Goal: Understand process/instructions: Learn how to perform a task or action

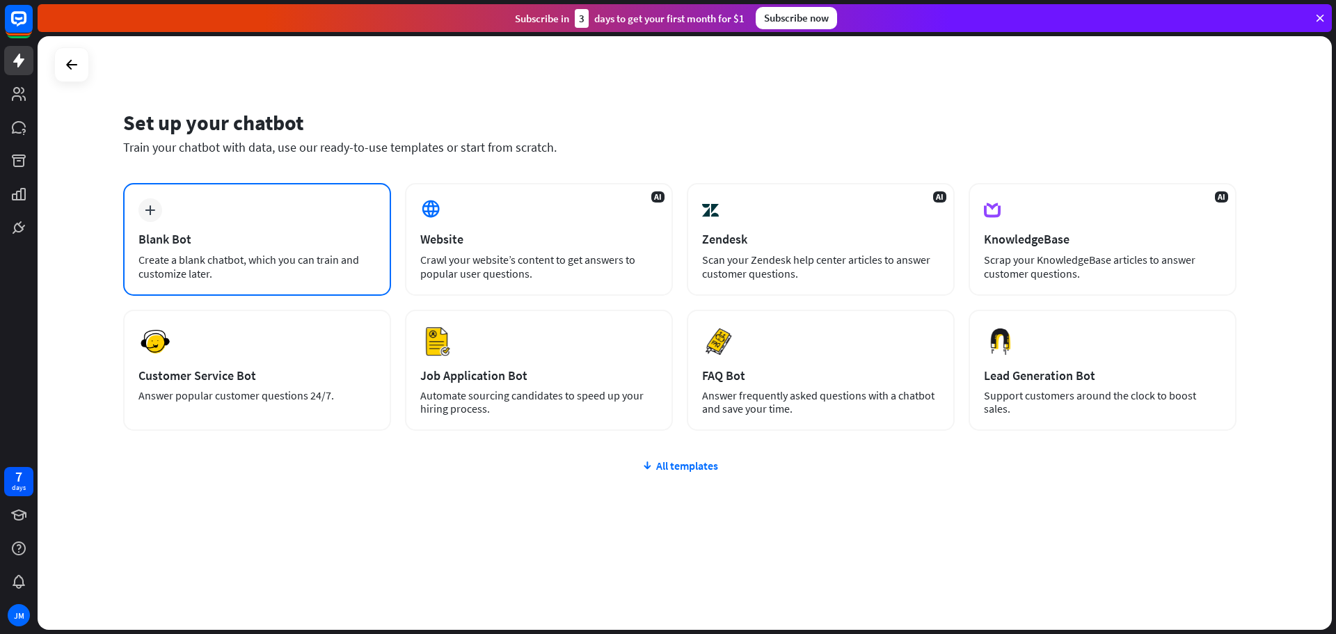
click at [232, 246] on div "Blank Bot" at bounding box center [257, 239] width 237 height 16
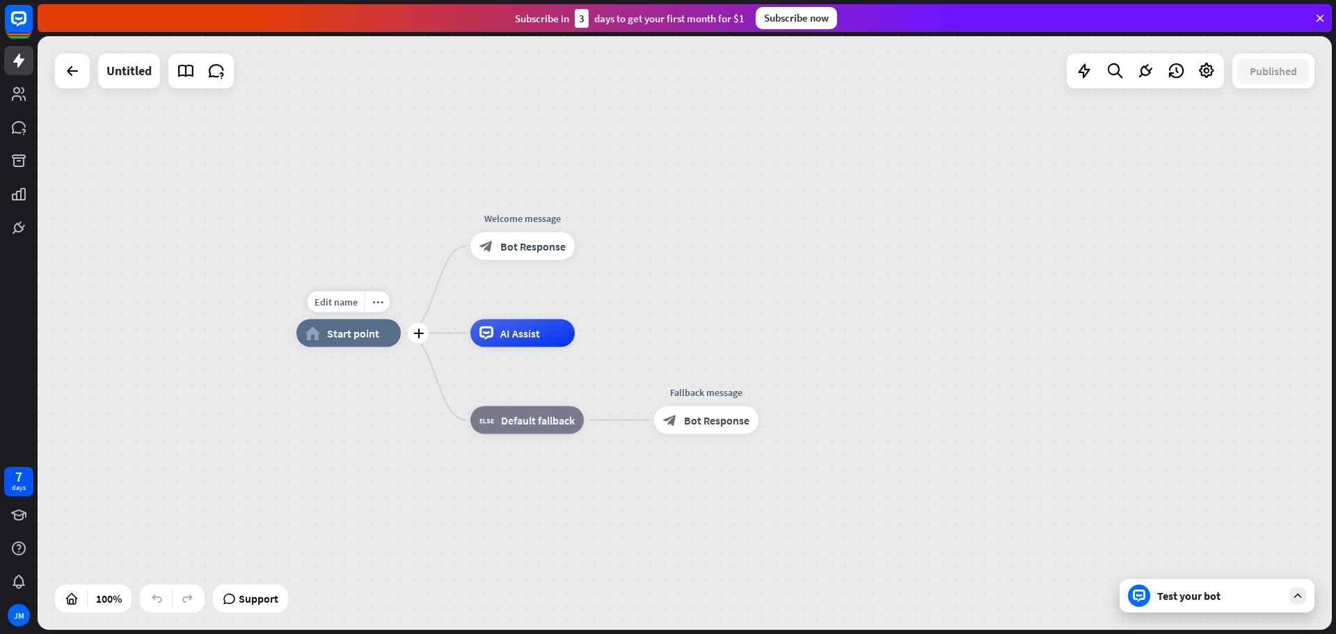
click at [357, 344] on div "home_2 Start point" at bounding box center [349, 333] width 104 height 28
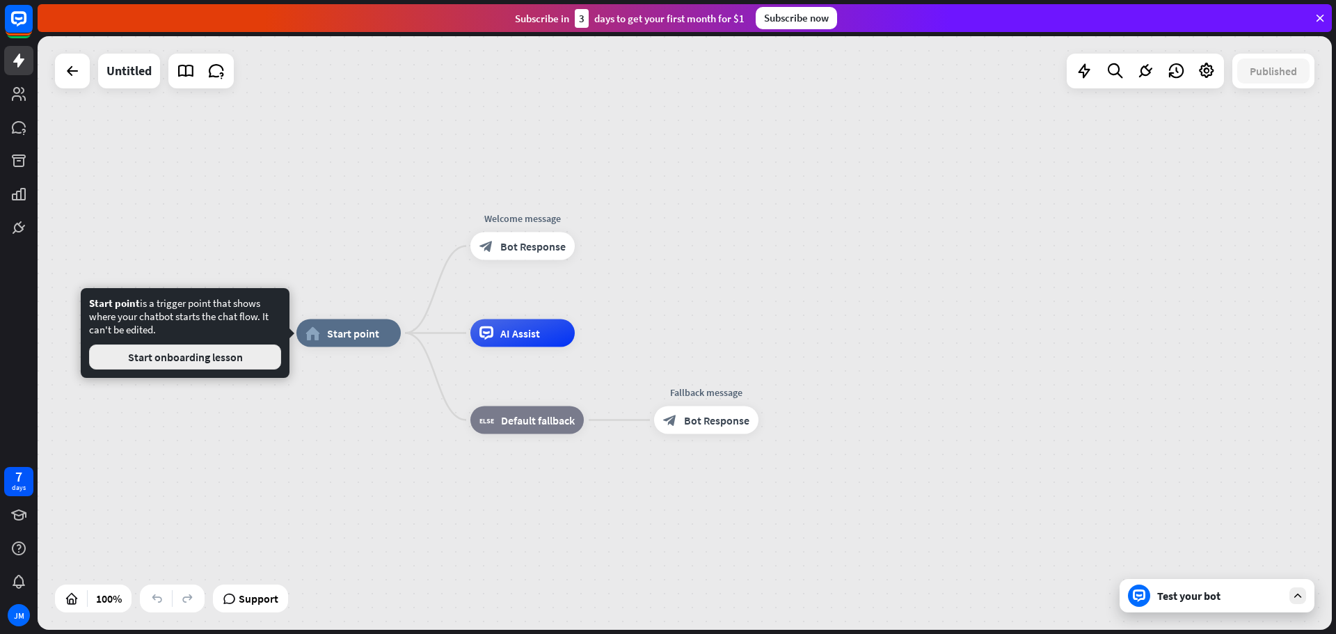
click at [206, 358] on button "Start onboarding lesson" at bounding box center [185, 357] width 192 height 25
